Goal: Check status: Check status

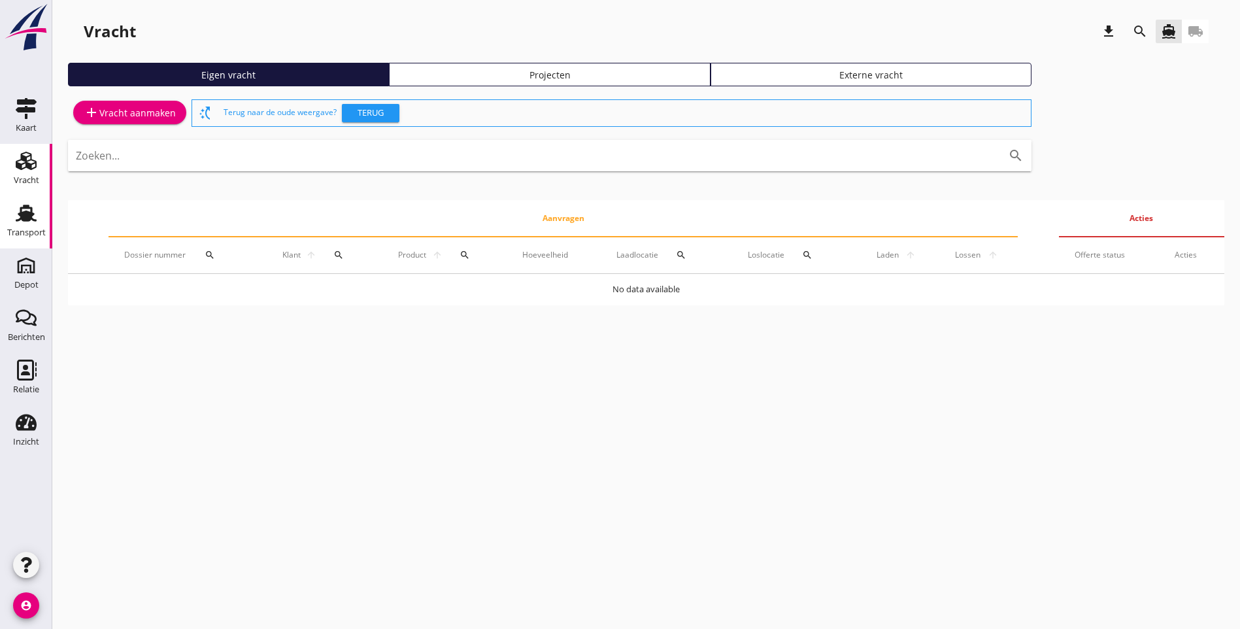
click at [44, 221] on link "Transport Transport" at bounding box center [26, 222] width 52 height 52
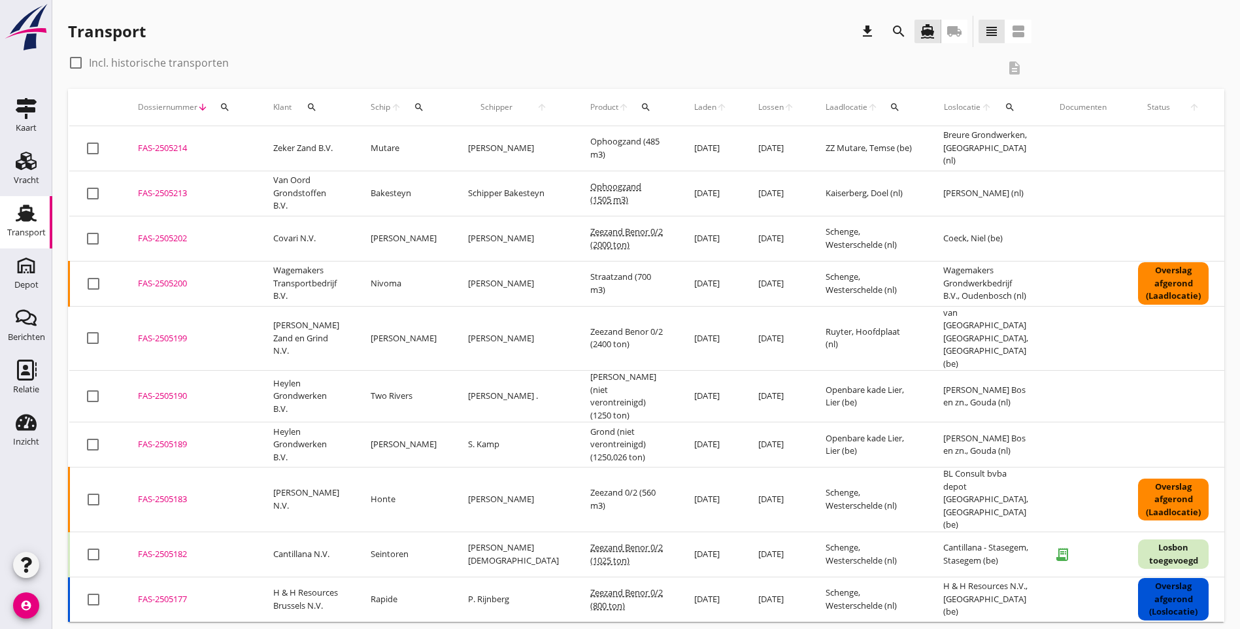
click at [641, 106] on icon "search" at bounding box center [646, 107] width 10 height 10
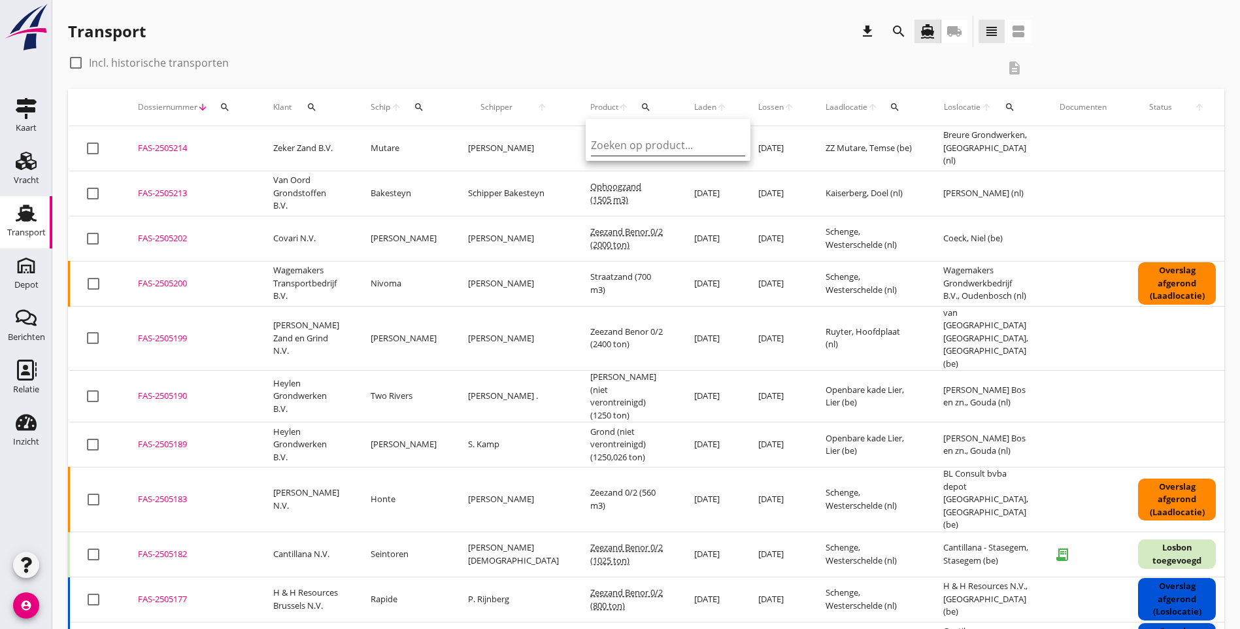
click at [631, 151] on input "Zoeken op product..." at bounding box center [659, 145] width 136 height 21
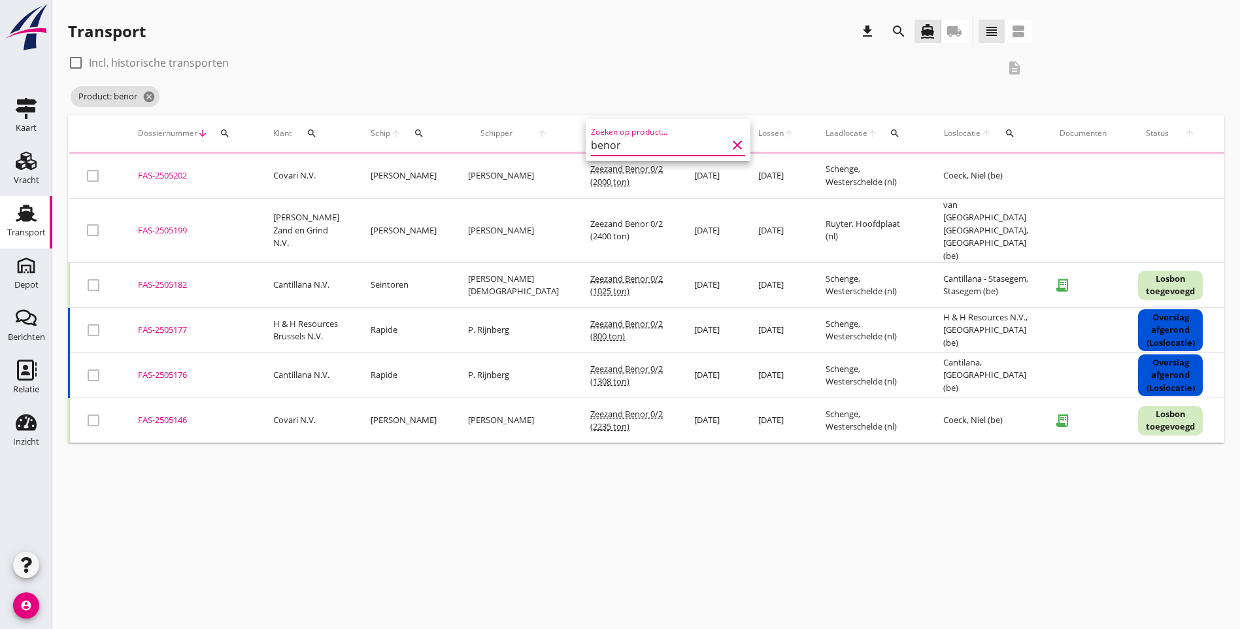
type input "benor"
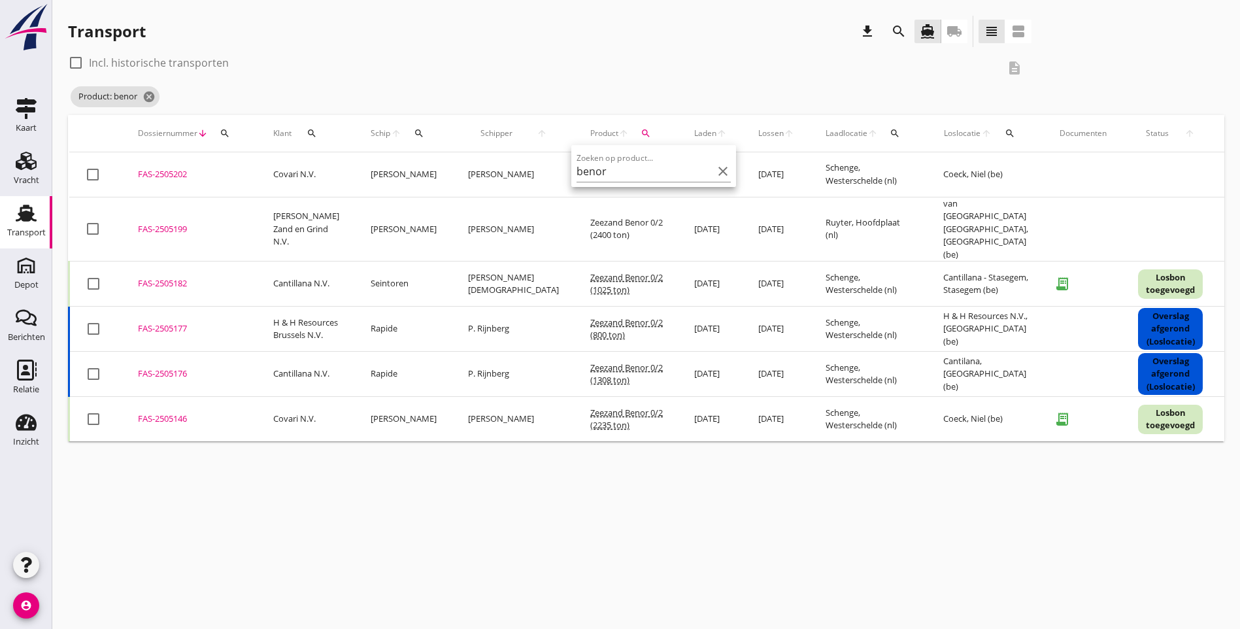
click at [835, 75] on div "check_box_outline_blank Incl. historische transporten description Product: beno…" at bounding box center [646, 83] width 1156 height 63
click at [82, 63] on div at bounding box center [76, 63] width 22 height 22
checkbox input "true"
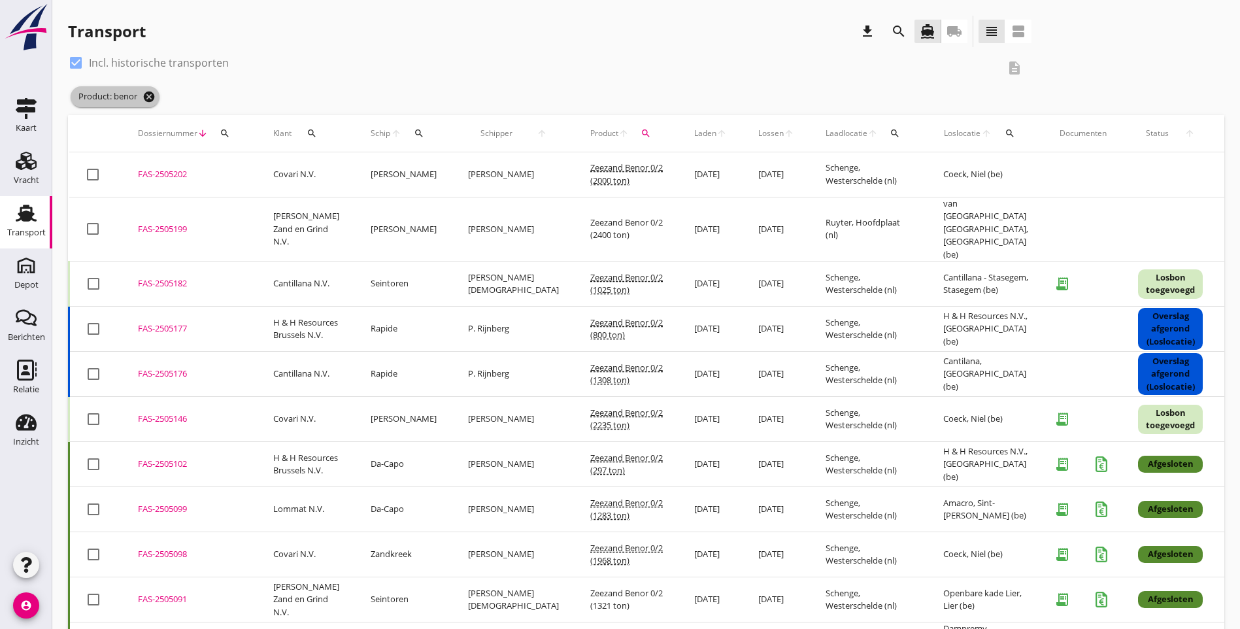
click at [148, 96] on icon "cancel" at bounding box center [148, 96] width 13 height 13
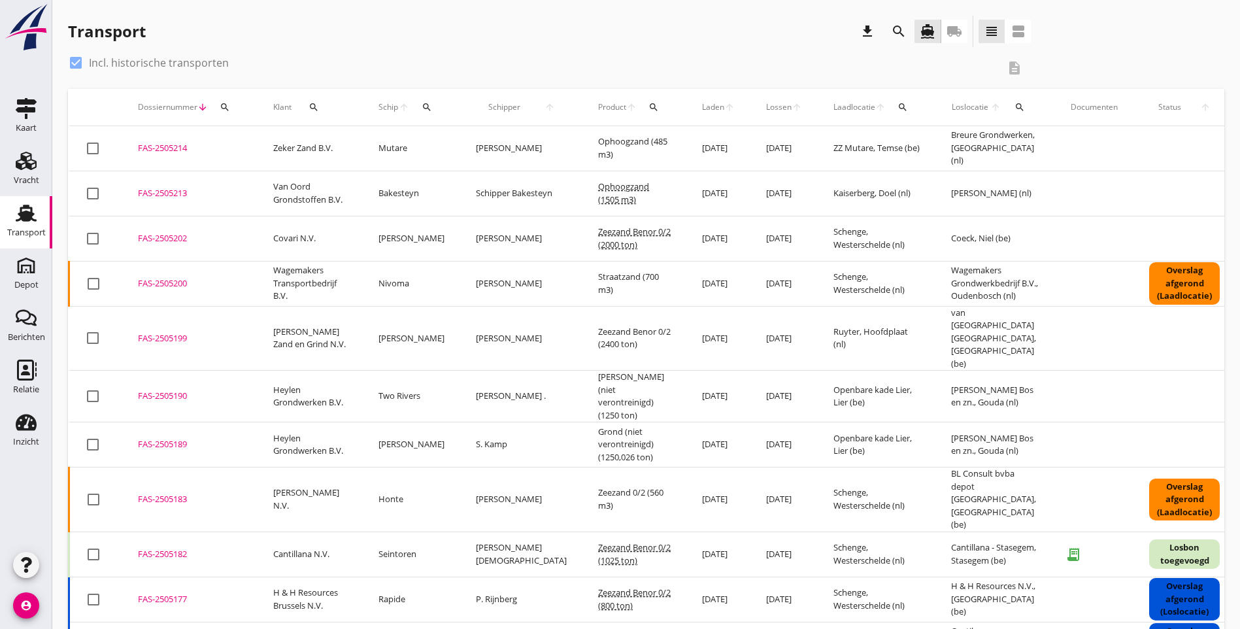
click at [227, 110] on icon "search" at bounding box center [225, 107] width 10 height 10
click at [258, 144] on input "Zoeken op dossiernummer..." at bounding box center [286, 145] width 136 height 21
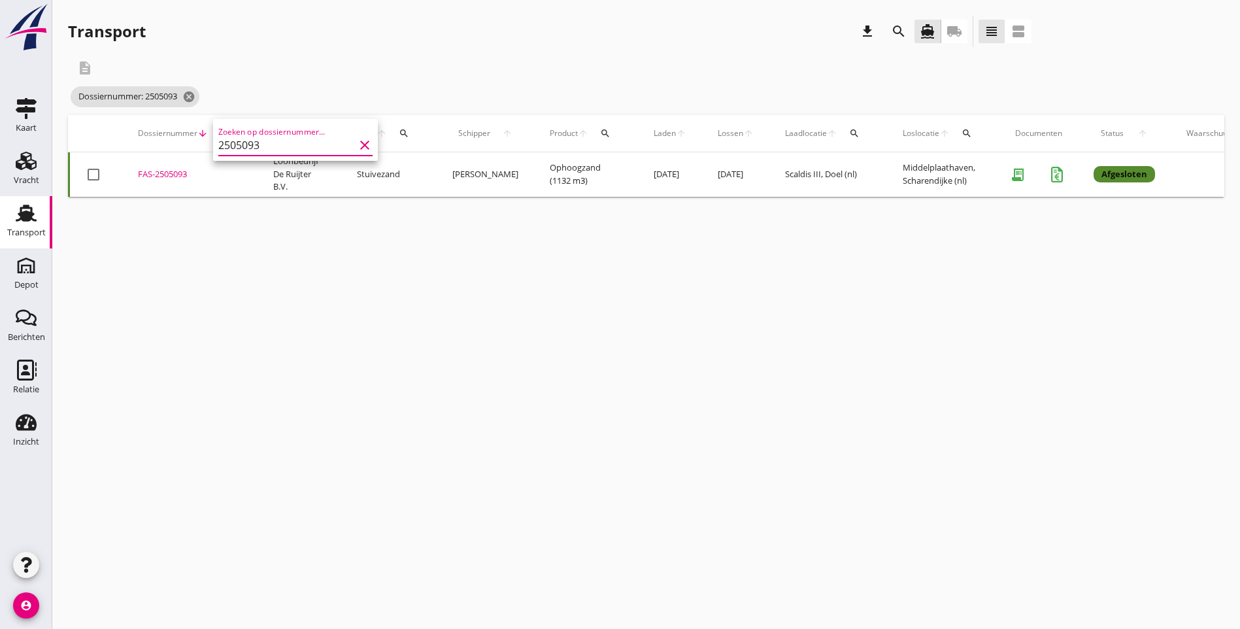
type input "2505093"
